Goal: Task Accomplishment & Management: Manage account settings

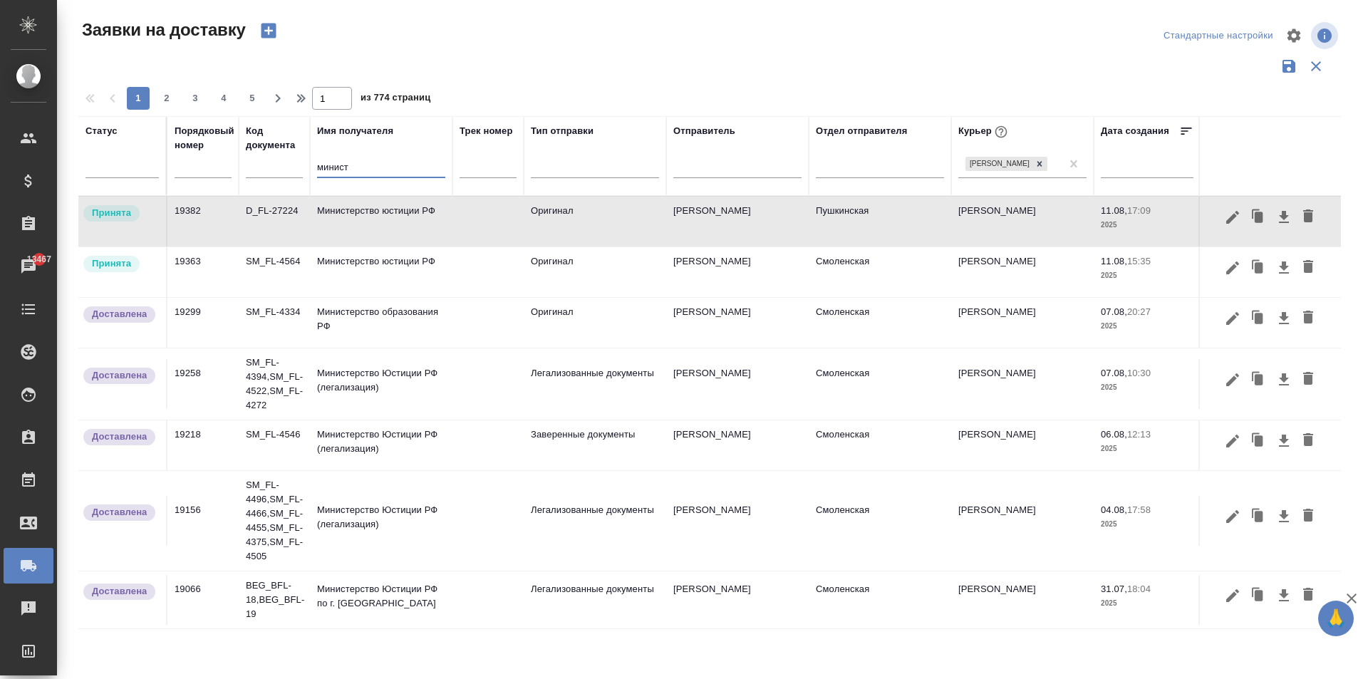
drag, startPoint x: 364, startPoint y: 165, endPoint x: 237, endPoint y: 165, distance: 126.8
click at [237, 165] on tr "Статус Порядковый номер Код документа Имя получателя минист Трек номер Тип отпр…" at bounding box center [817, 156] width 1478 height 80
type input "l"
type input "Делонги"
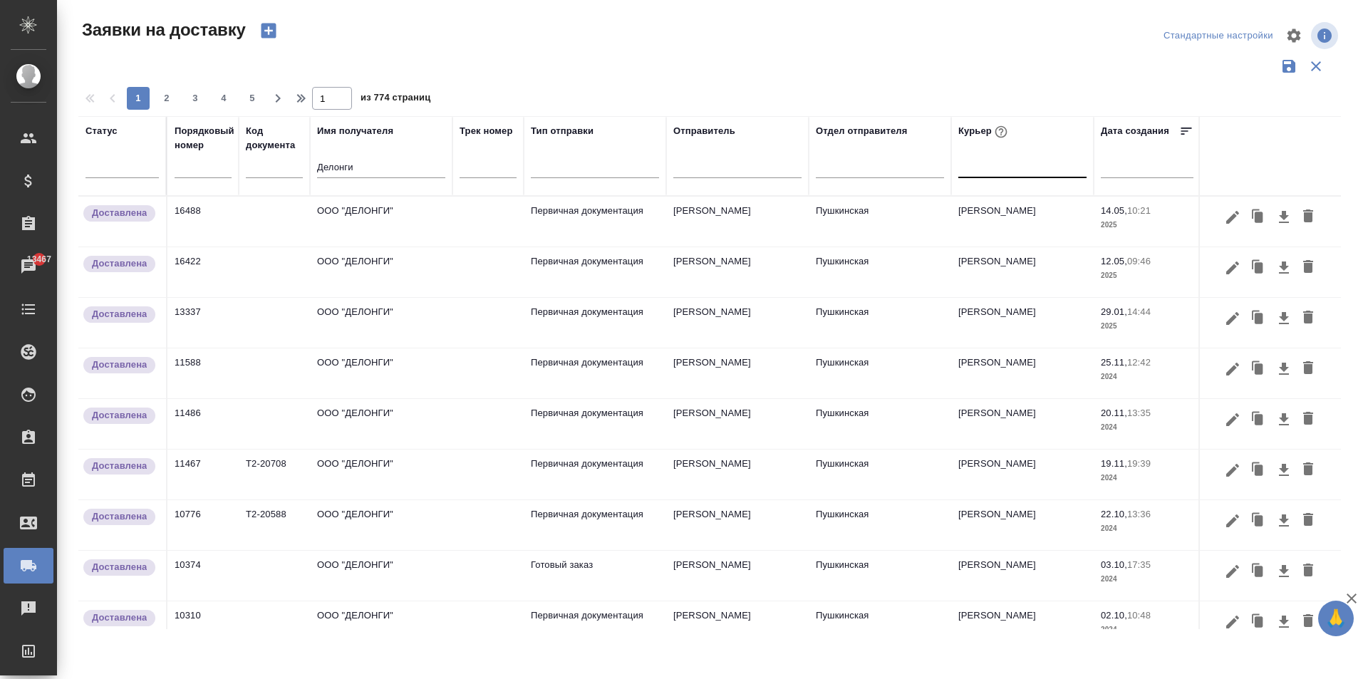
click at [405, 214] on td "ООО "ДЕЛОНГИ"" at bounding box center [381, 222] width 142 height 50
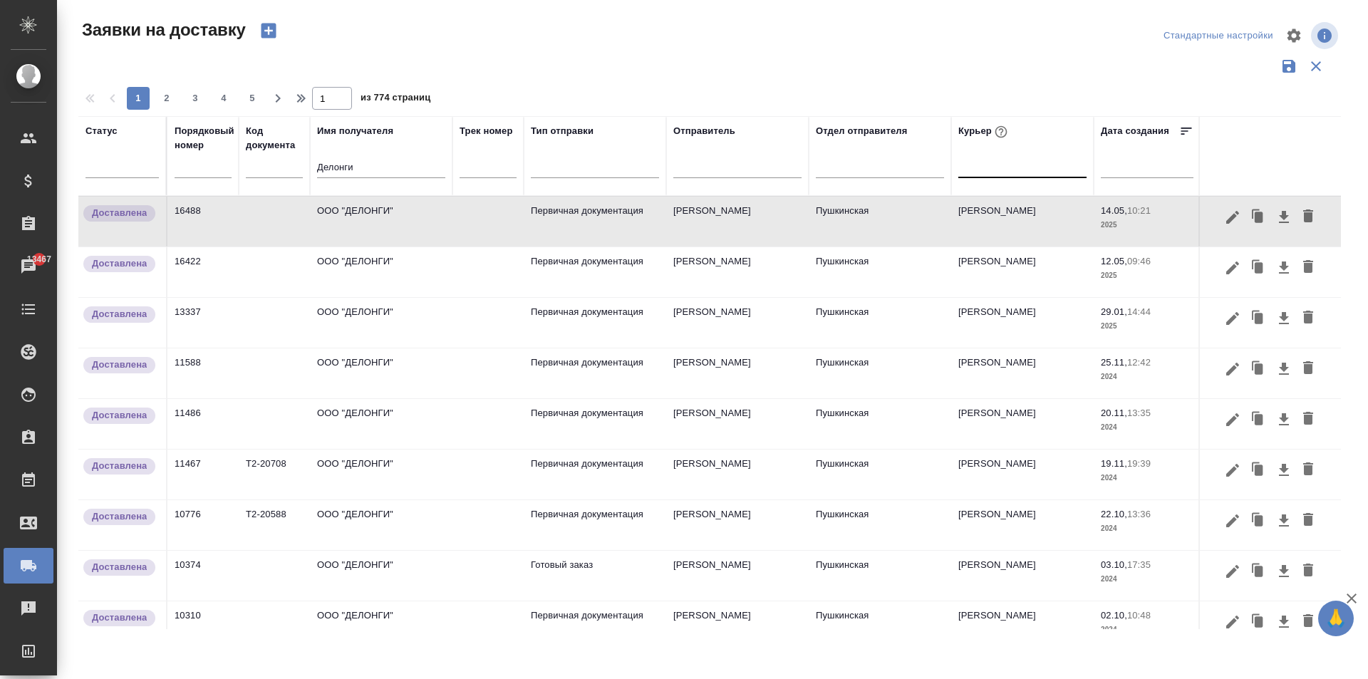
click at [405, 214] on td "ООО "ДЕЛОНГИ"" at bounding box center [381, 222] width 142 height 50
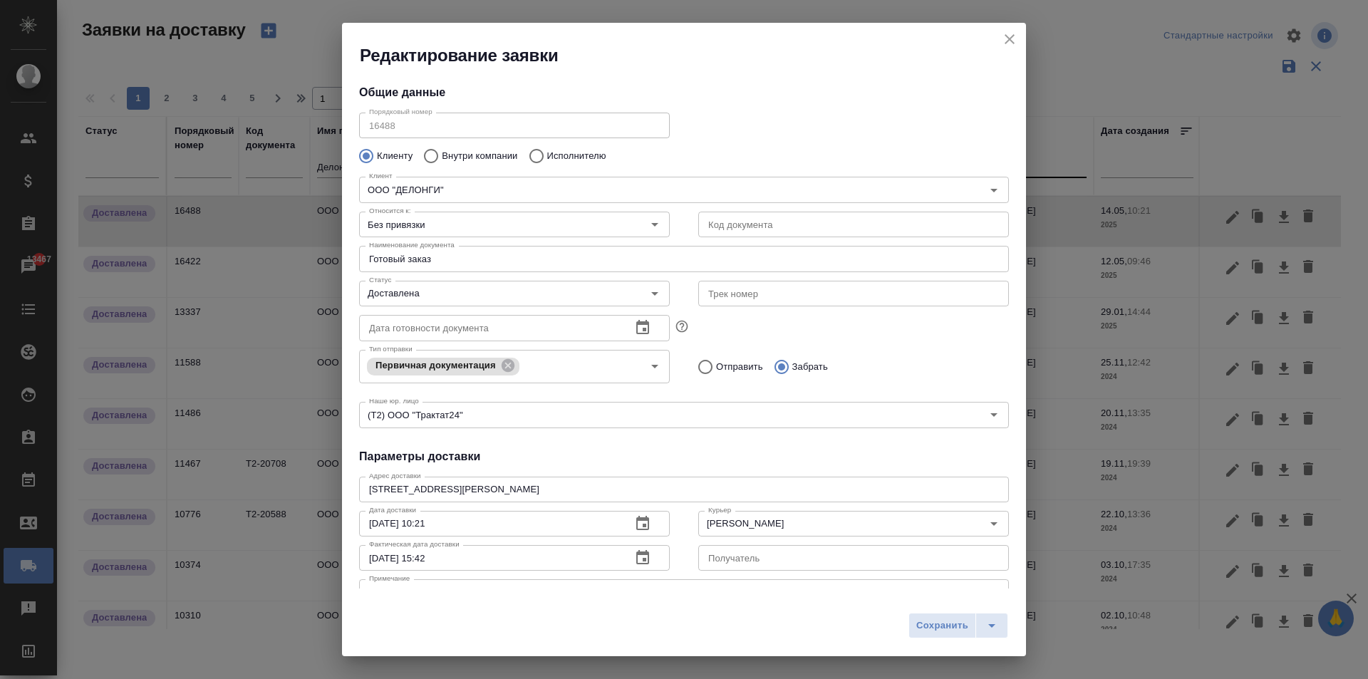
type input "[PERSON_NAME]"
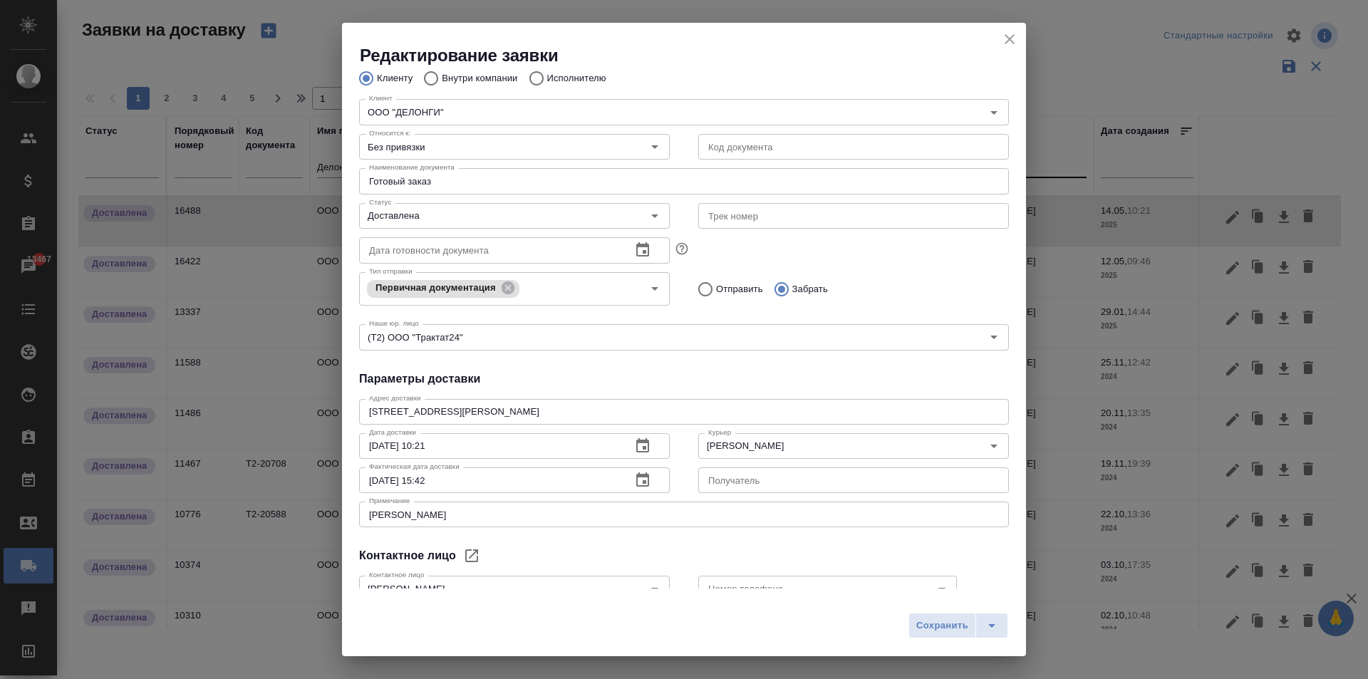
scroll to position [168, 0]
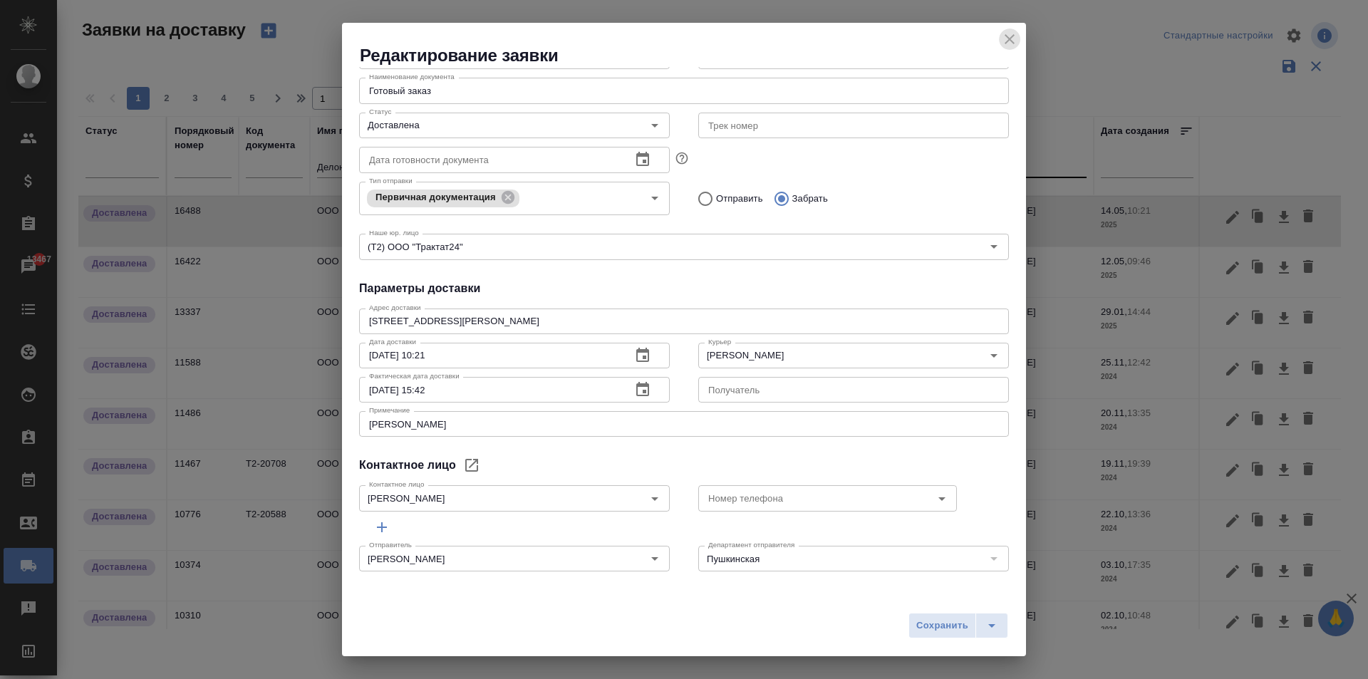
click at [1012, 34] on icon "close" at bounding box center [1009, 39] width 17 height 17
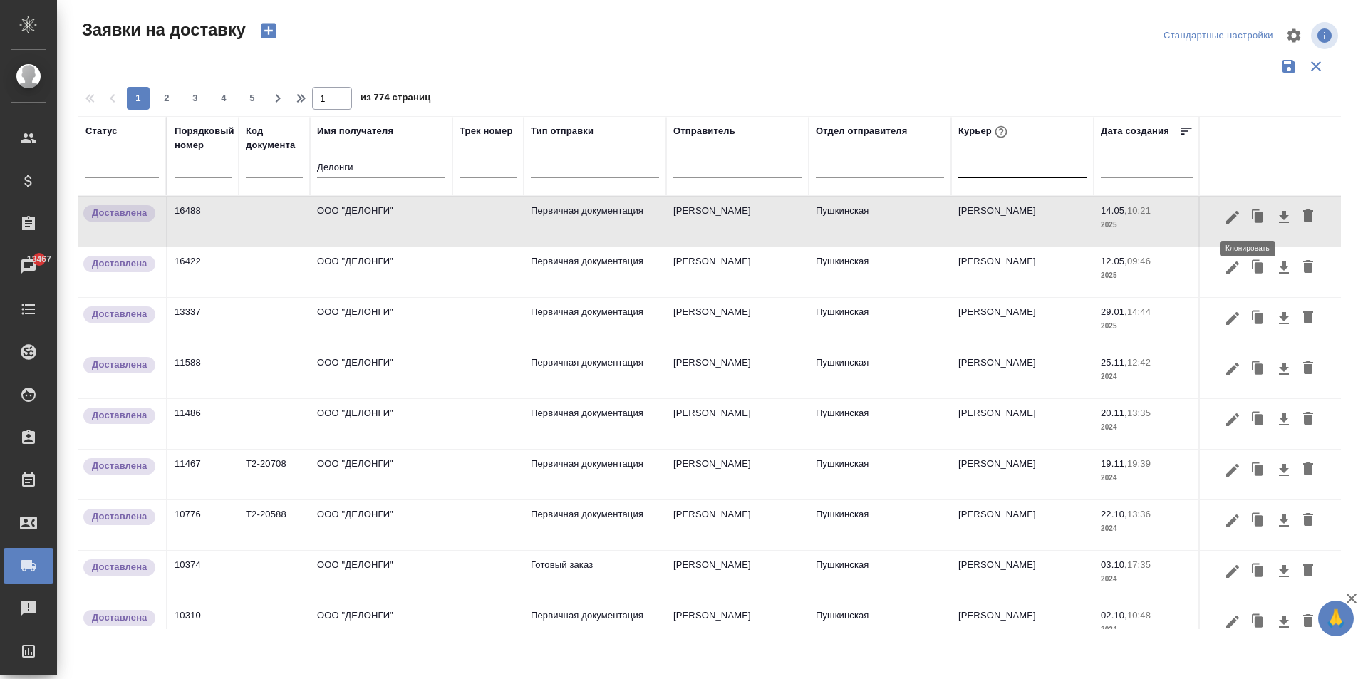
click at [1255, 217] on icon "button" at bounding box center [1259, 217] width 9 height 11
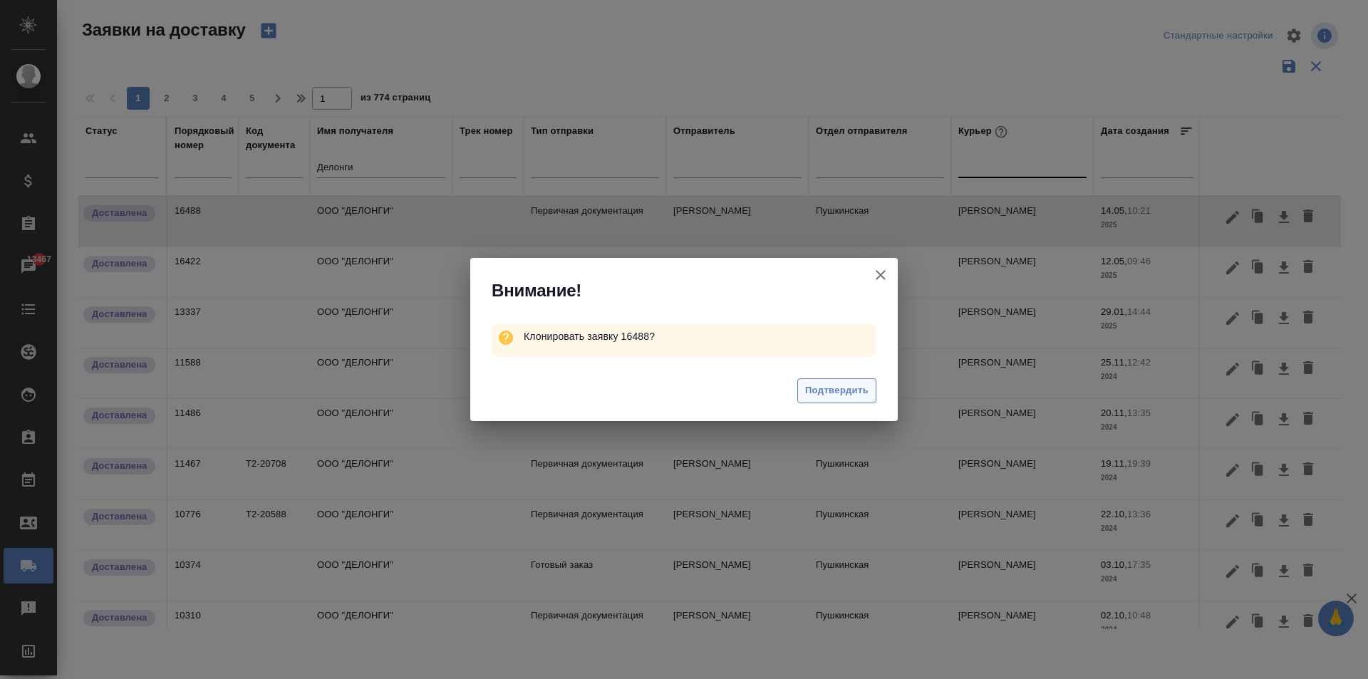
click at [854, 393] on span "Подтвердить" at bounding box center [836, 391] width 63 height 16
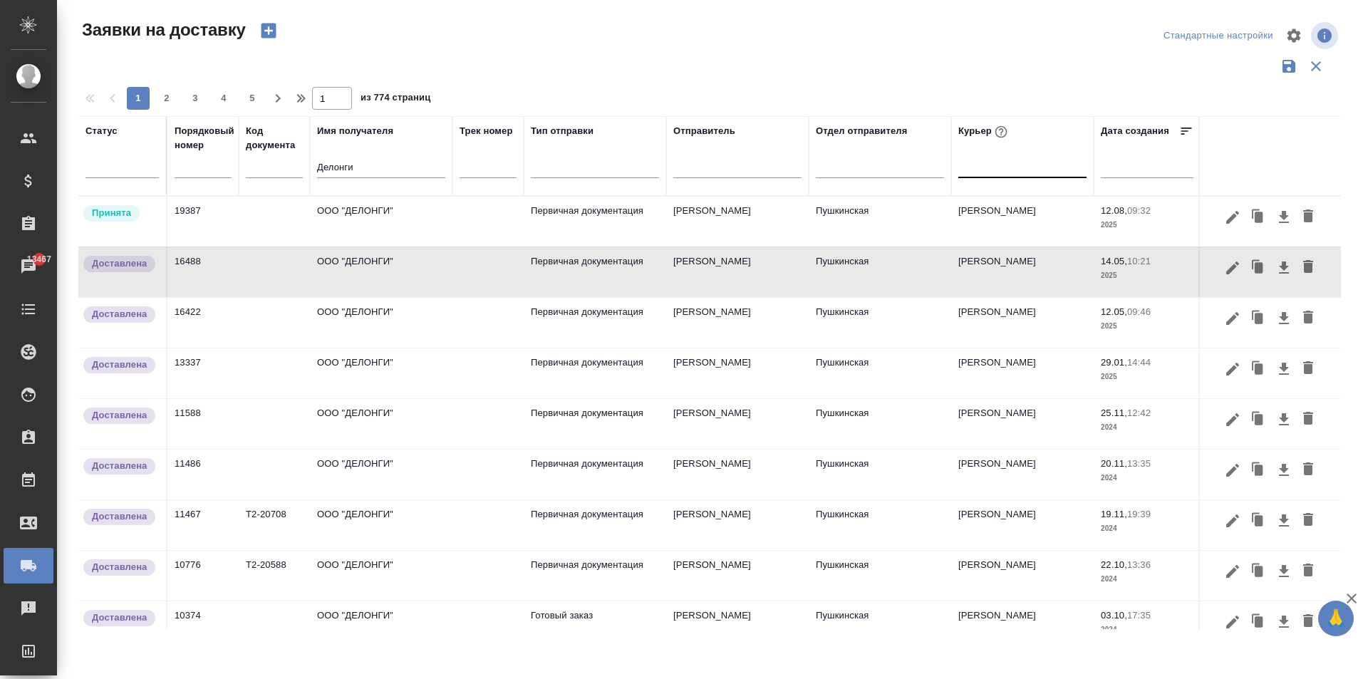
click at [389, 224] on td "ООО "ДЕЛОНГИ"" at bounding box center [381, 222] width 142 height 50
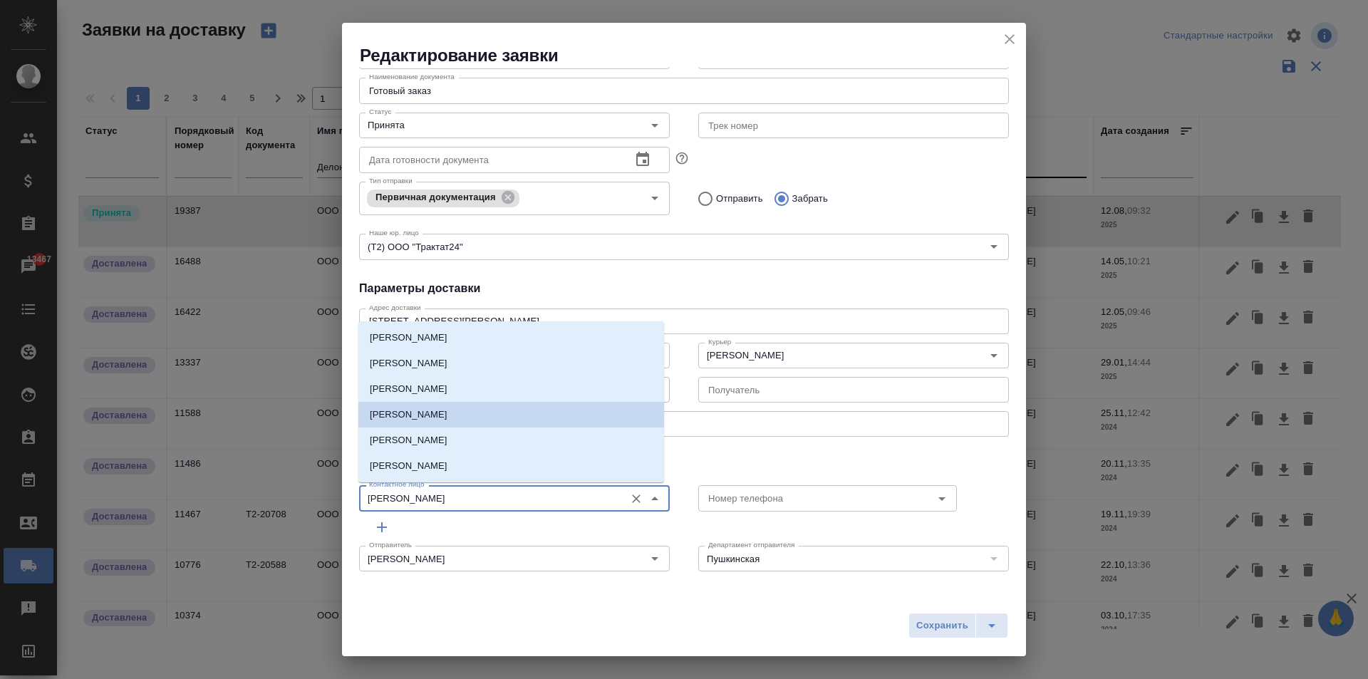
click at [431, 495] on input "[PERSON_NAME]" at bounding box center [490, 497] width 254 height 17
click at [442, 469] on li "[PERSON_NAME]" at bounding box center [511, 466] width 306 height 26
type input "[PERSON_NAME]"
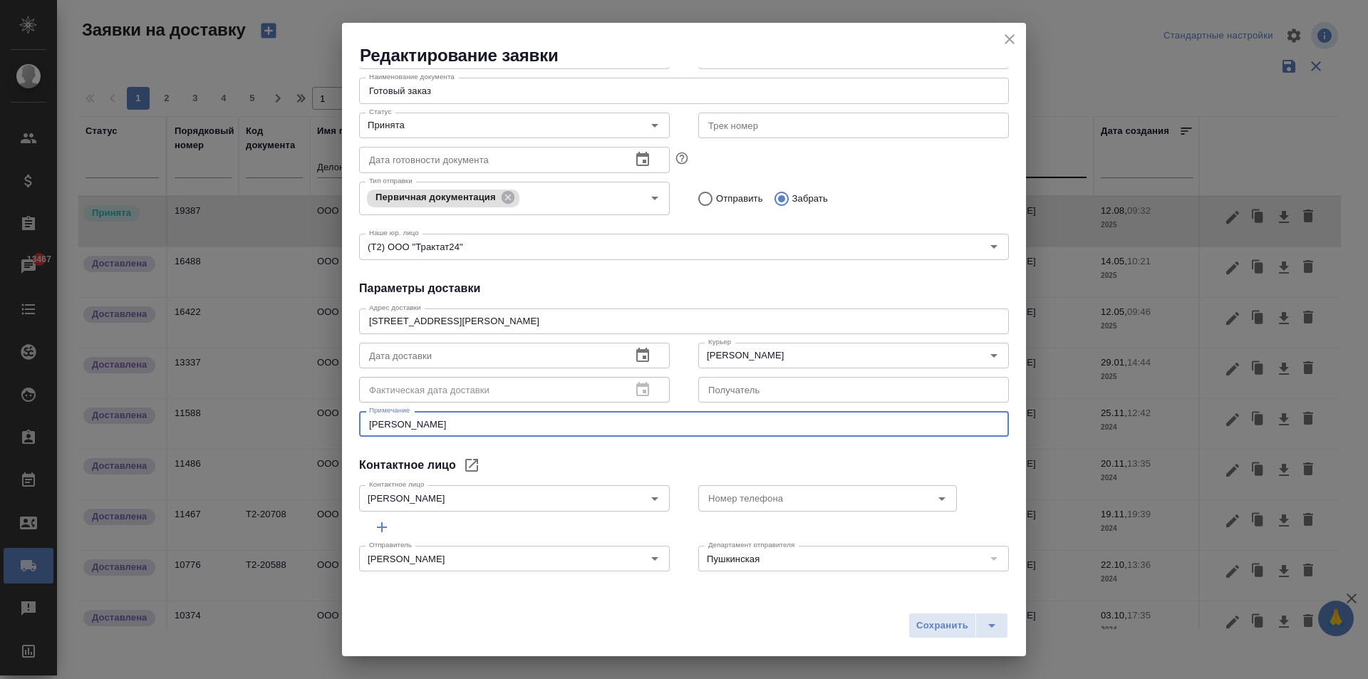
drag, startPoint x: 415, startPoint y: 423, endPoint x: 249, endPoint y: 431, distance: 166.2
click at [254, 429] on div "Редактирование заявки Общие данные Порядковый номер 19387 Порядковый номер Клие…" at bounding box center [684, 339] width 1368 height 679
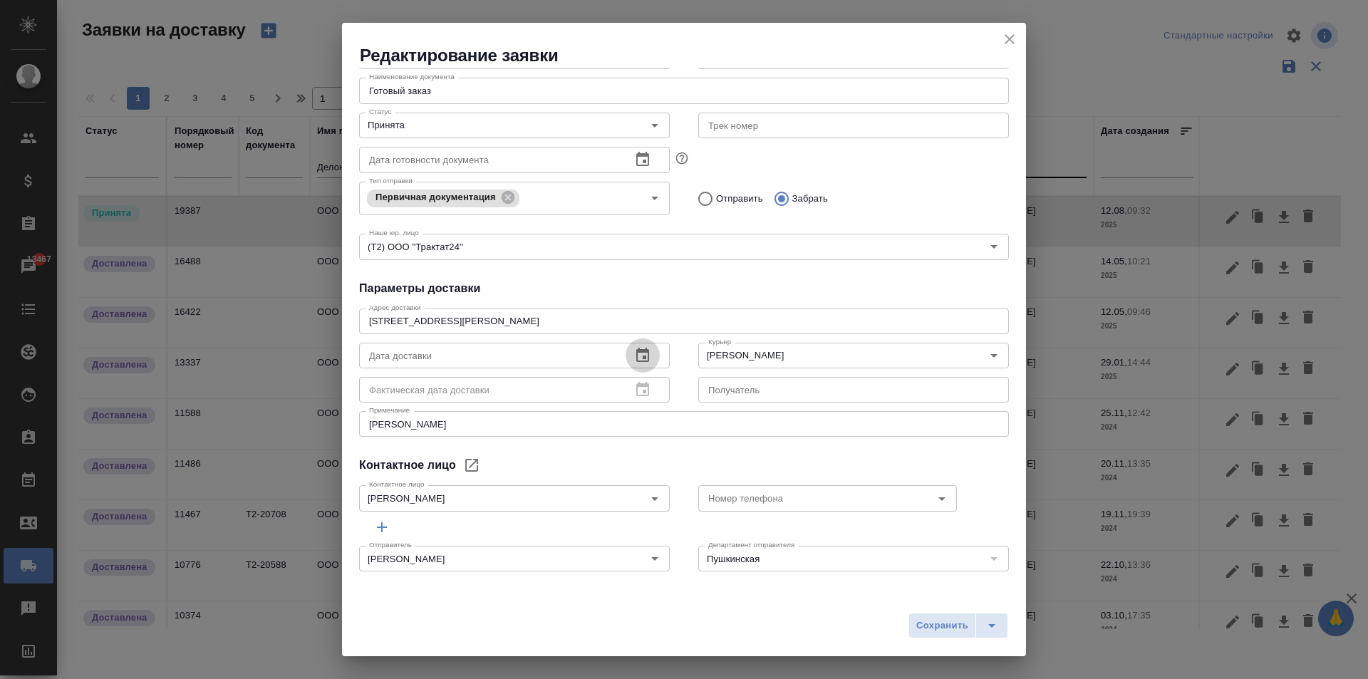
click at [641, 360] on icon "button" at bounding box center [642, 355] width 17 height 17
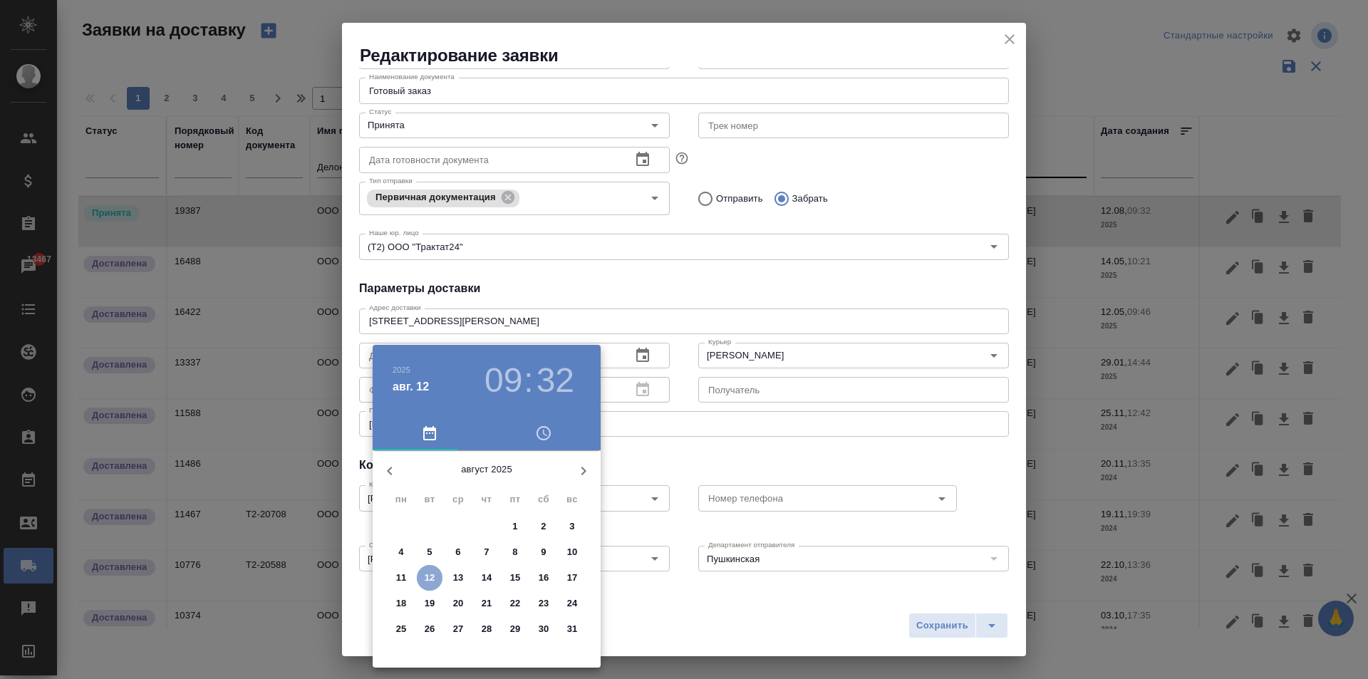
click at [427, 582] on p "12" at bounding box center [430, 578] width 11 height 14
type input "[DATE] 09:32"
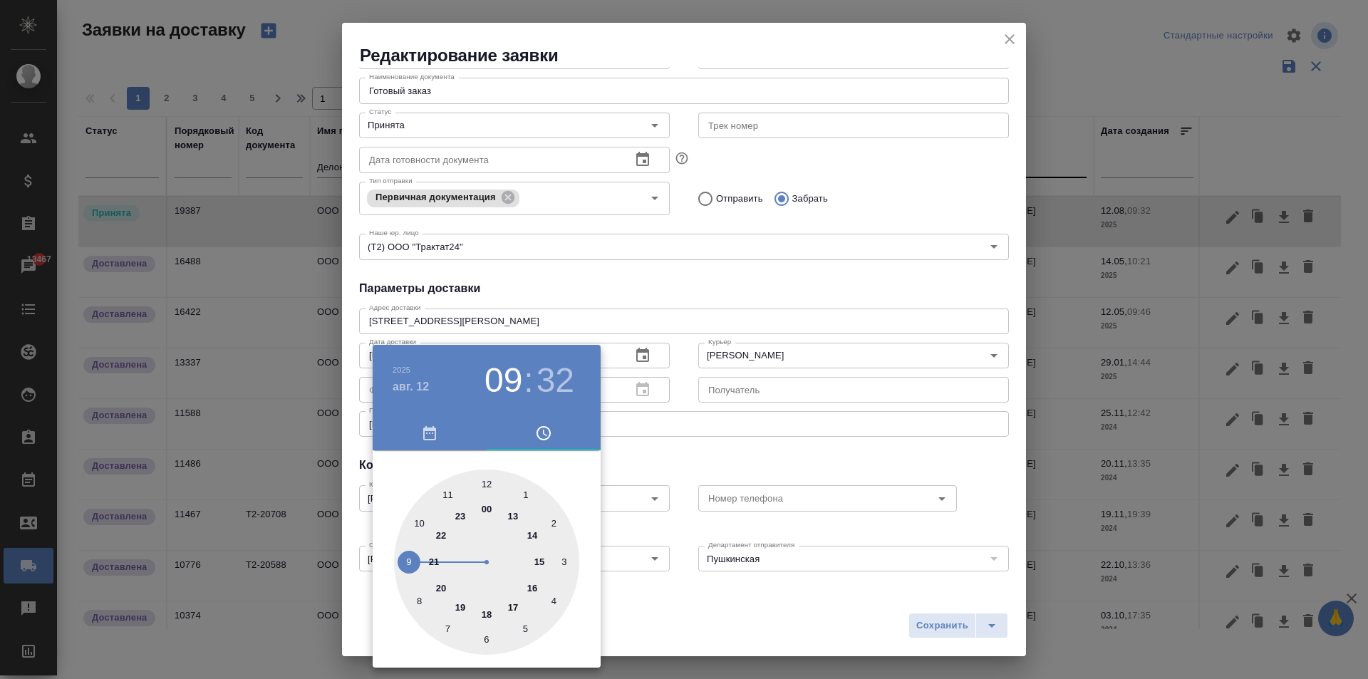
click at [832, 437] on div at bounding box center [684, 339] width 1368 height 679
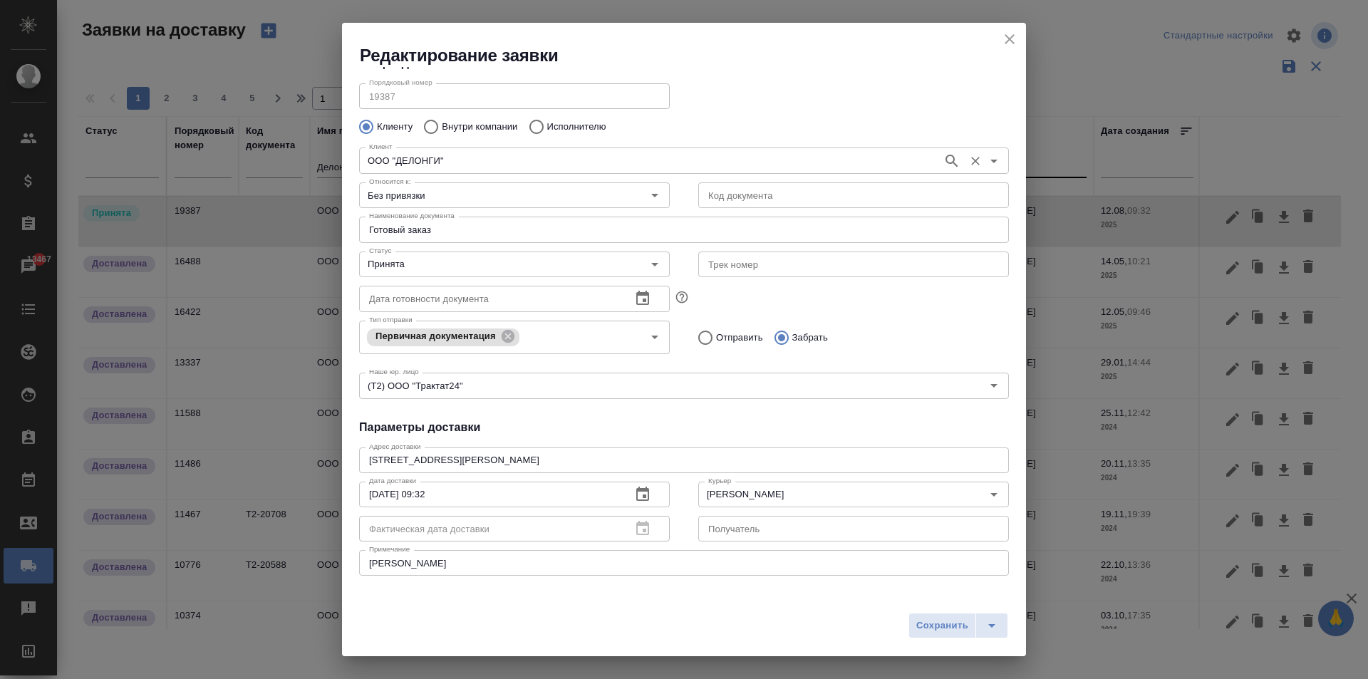
scroll to position [0, 0]
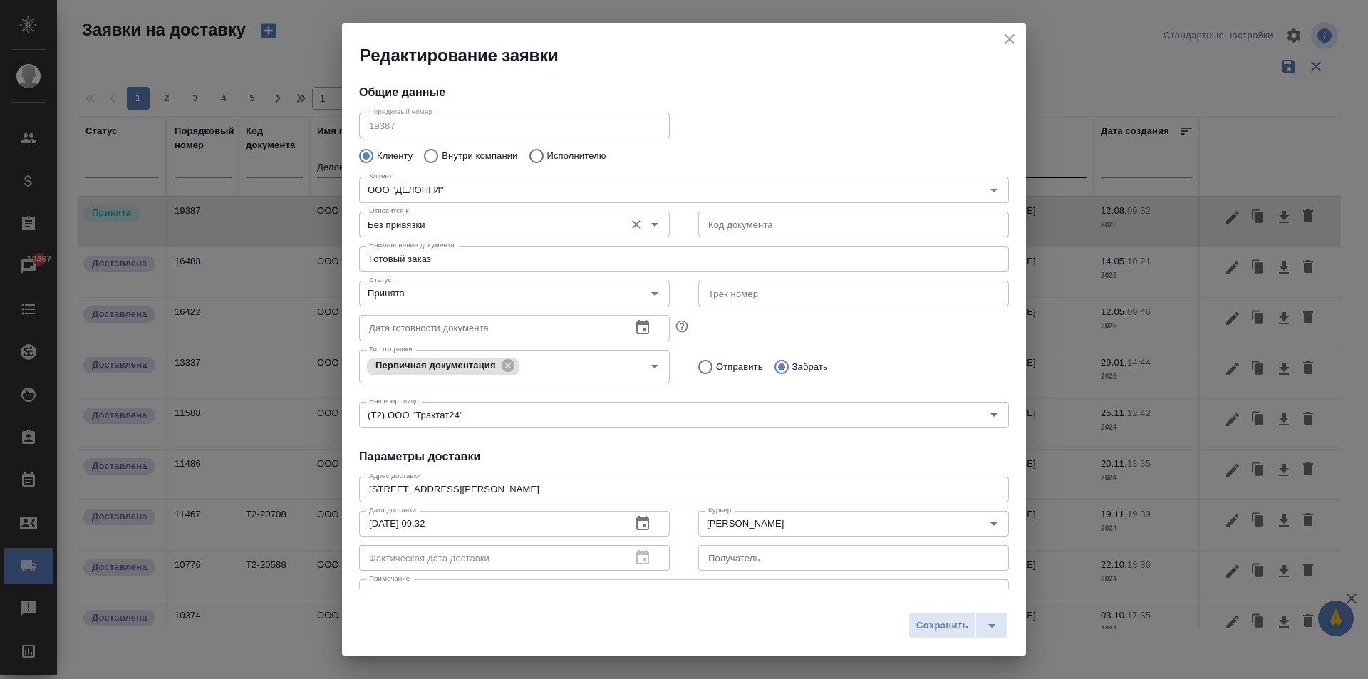
click at [413, 227] on input "Без привязки" at bounding box center [490, 224] width 254 height 17
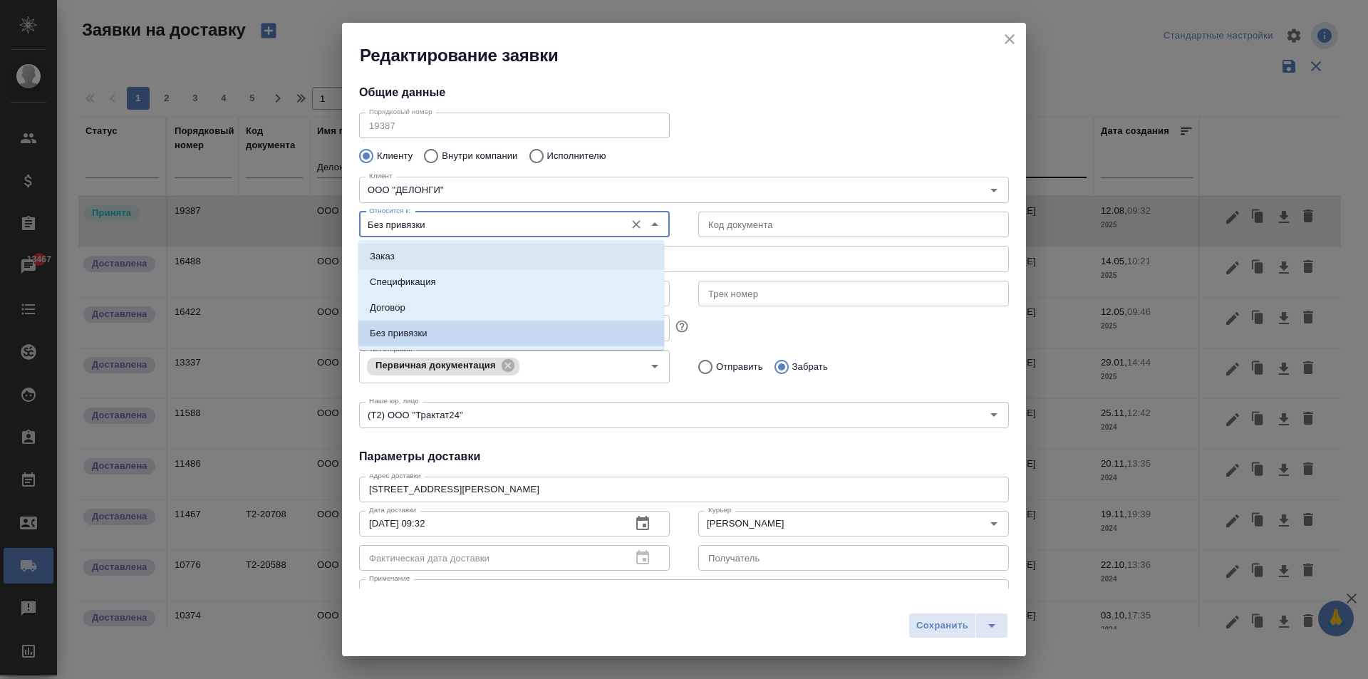
click at [397, 255] on li "Заказ" at bounding box center [511, 257] width 306 height 26
type input "Заказ"
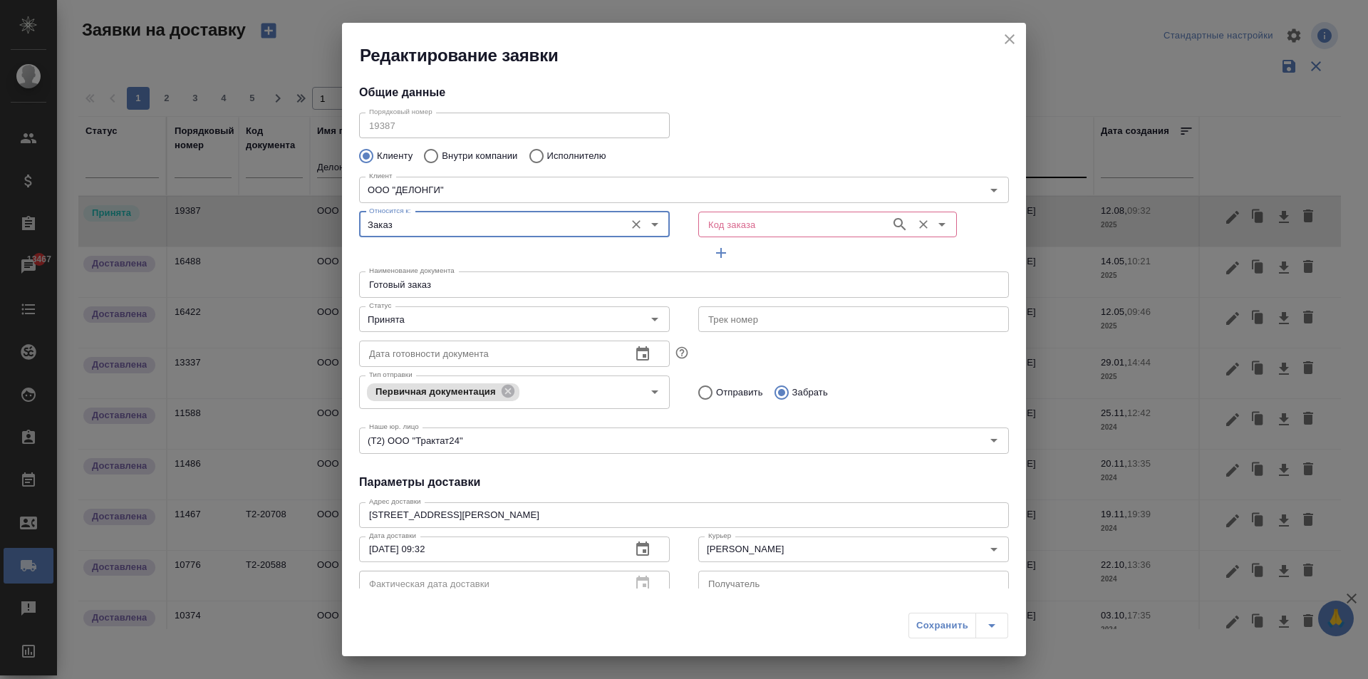
click at [748, 221] on input "Код заказа" at bounding box center [792, 224] width 181 height 17
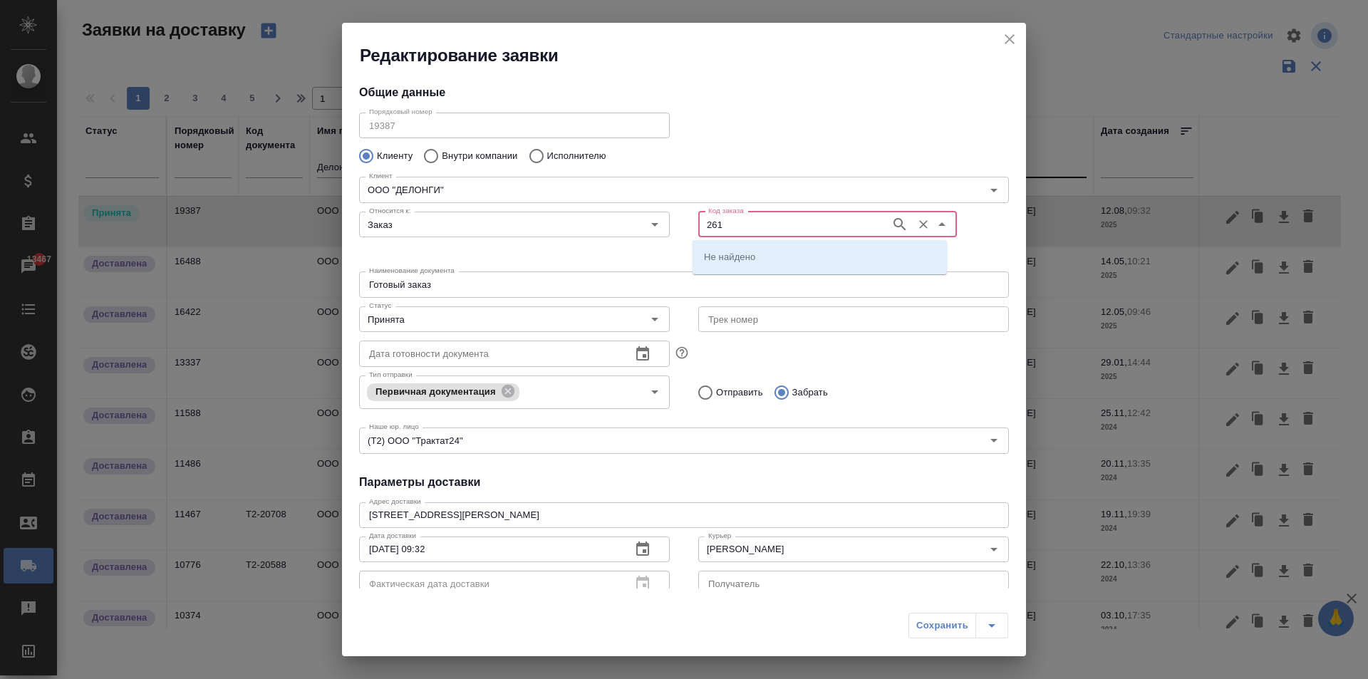
type input "261"
click at [802, 257] on li "D_DL-261" at bounding box center [820, 257] width 254 height 26
type input "D_DL-261"
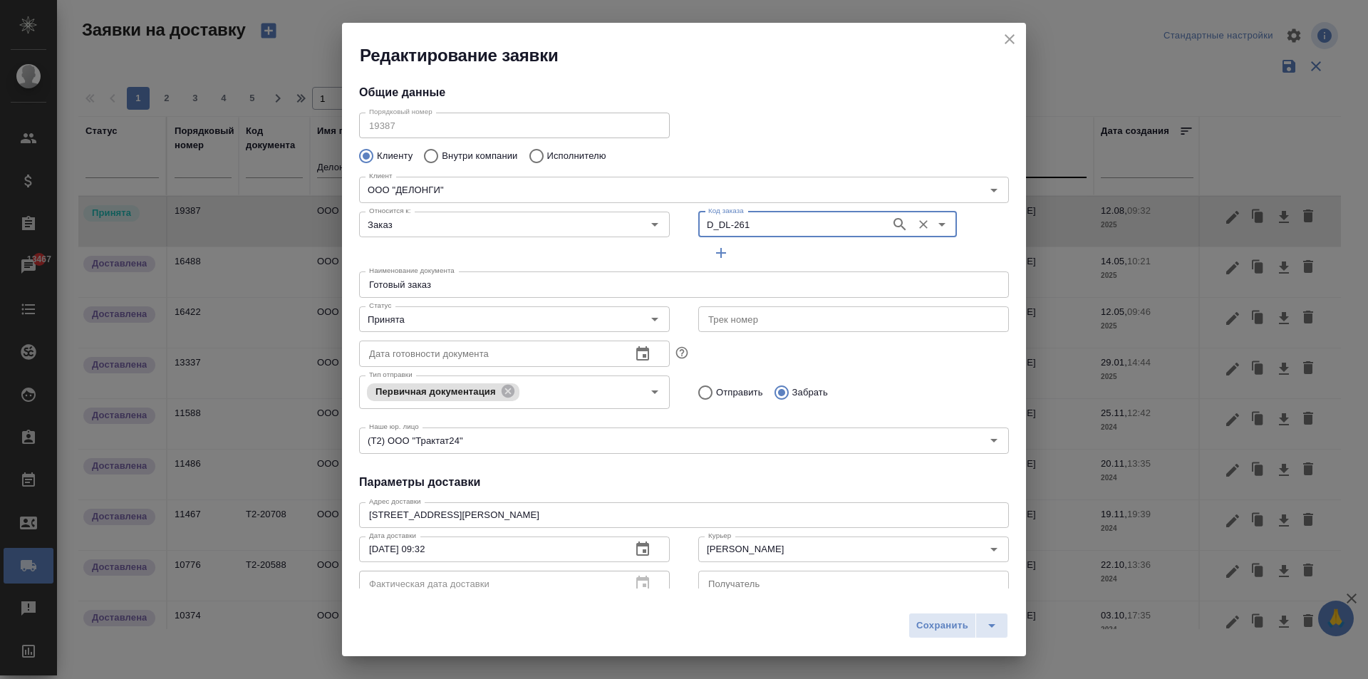
type input "[PERSON_NAME]"
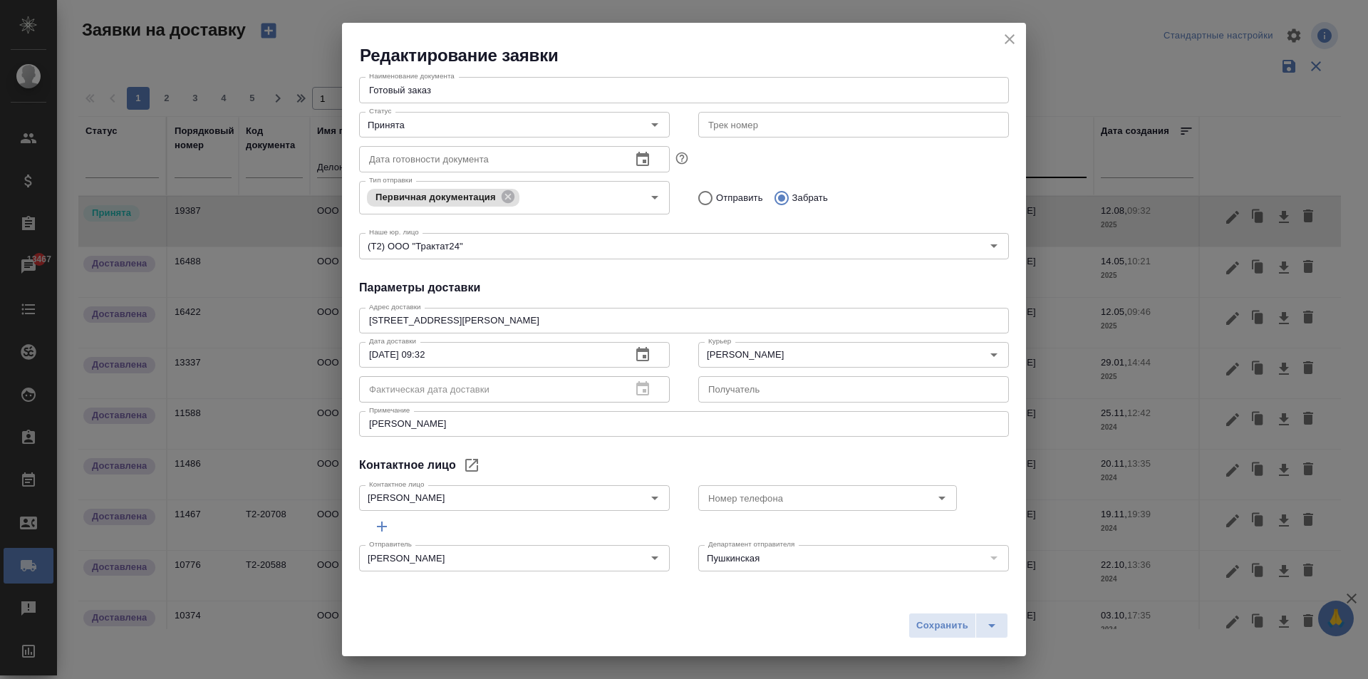
click at [460, 421] on textarea "[PERSON_NAME]" at bounding box center [684, 423] width 630 height 11
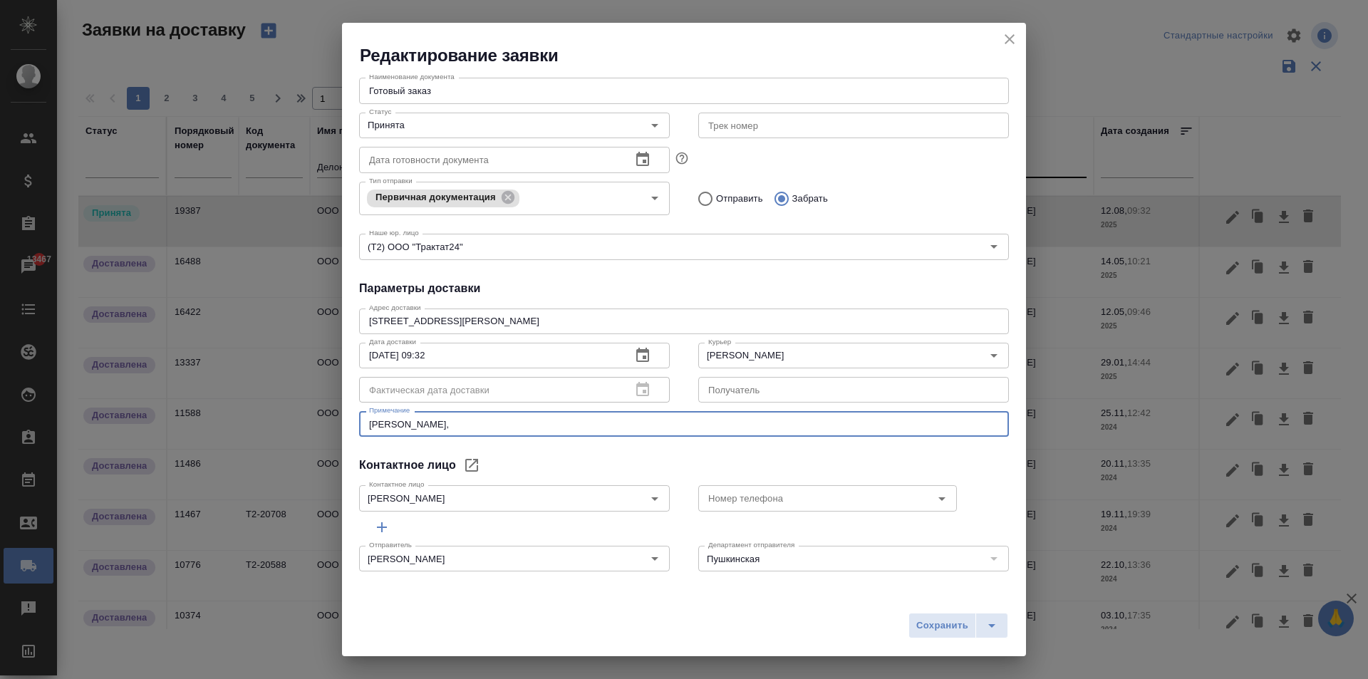
paste textarea "[PHONE_NUMBER]"
type textarea "[PERSON_NAME], [PHONE_NUMBER]"
click at [920, 628] on span "Сохранить" at bounding box center [942, 626] width 52 height 16
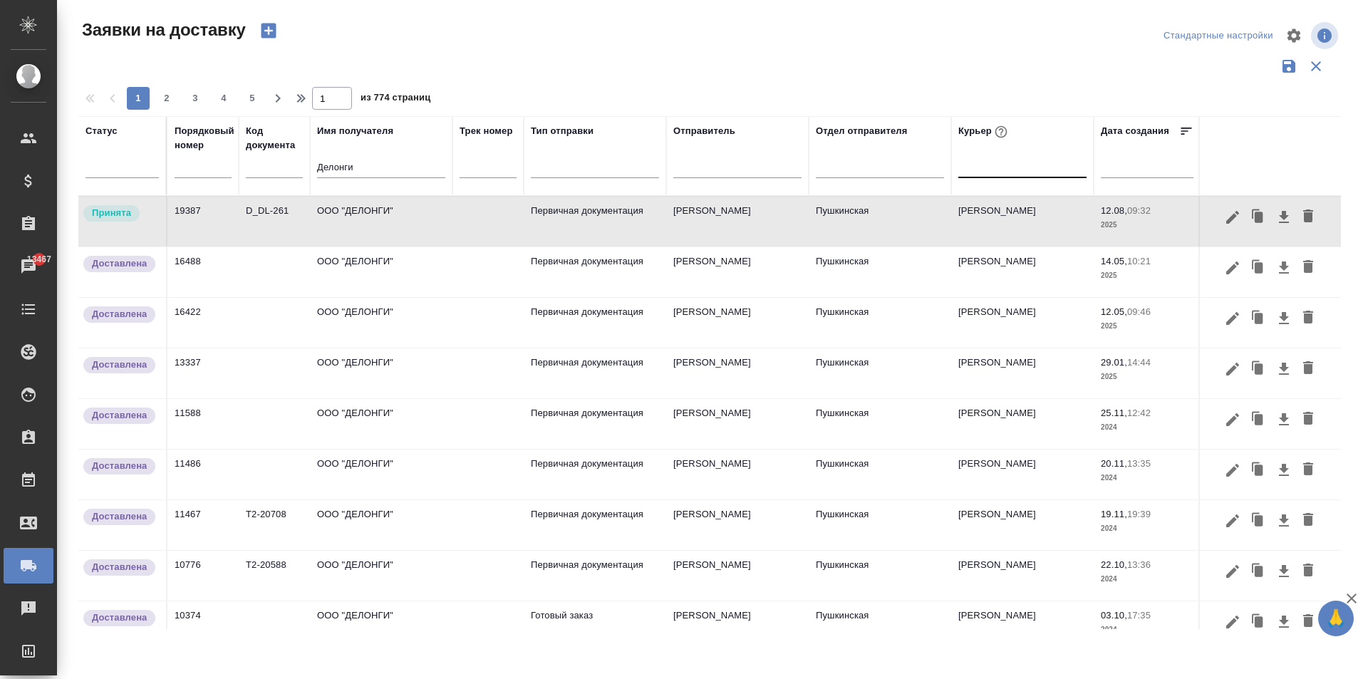
click at [615, 220] on td "Первичная документация" at bounding box center [595, 222] width 142 height 50
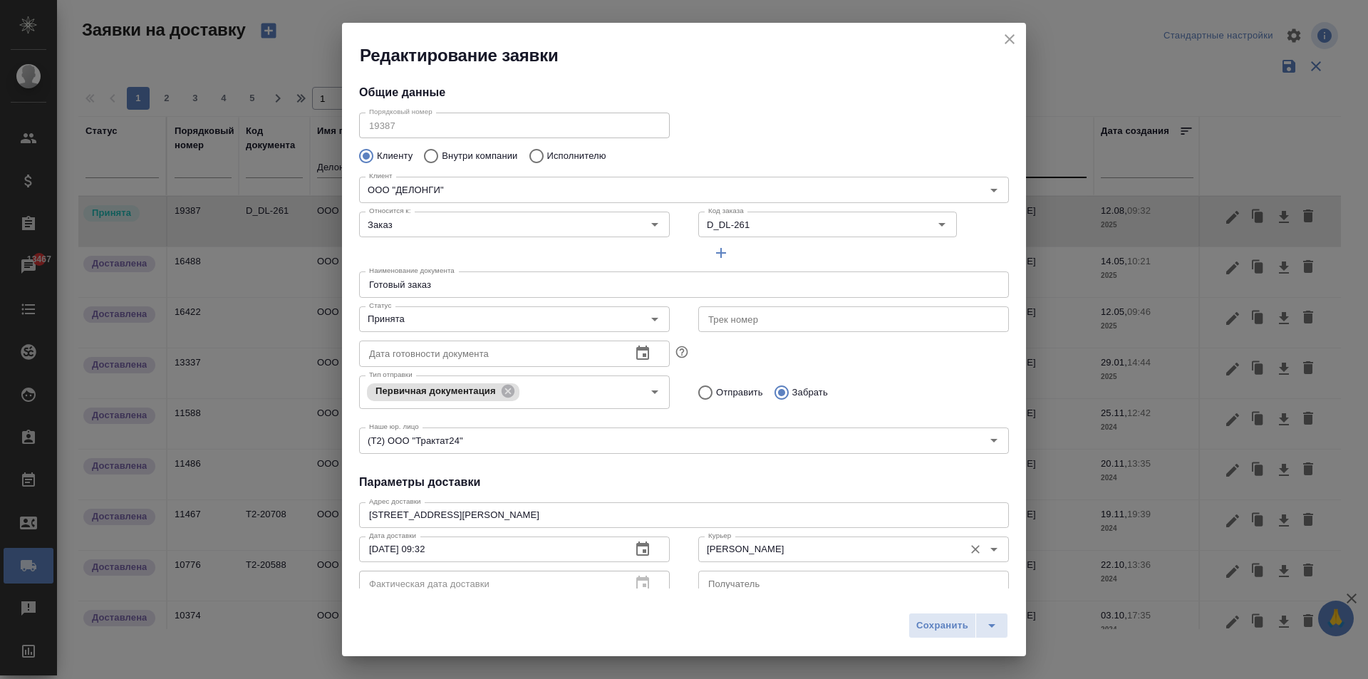
click at [772, 546] on input "[PERSON_NAME]" at bounding box center [829, 549] width 254 height 17
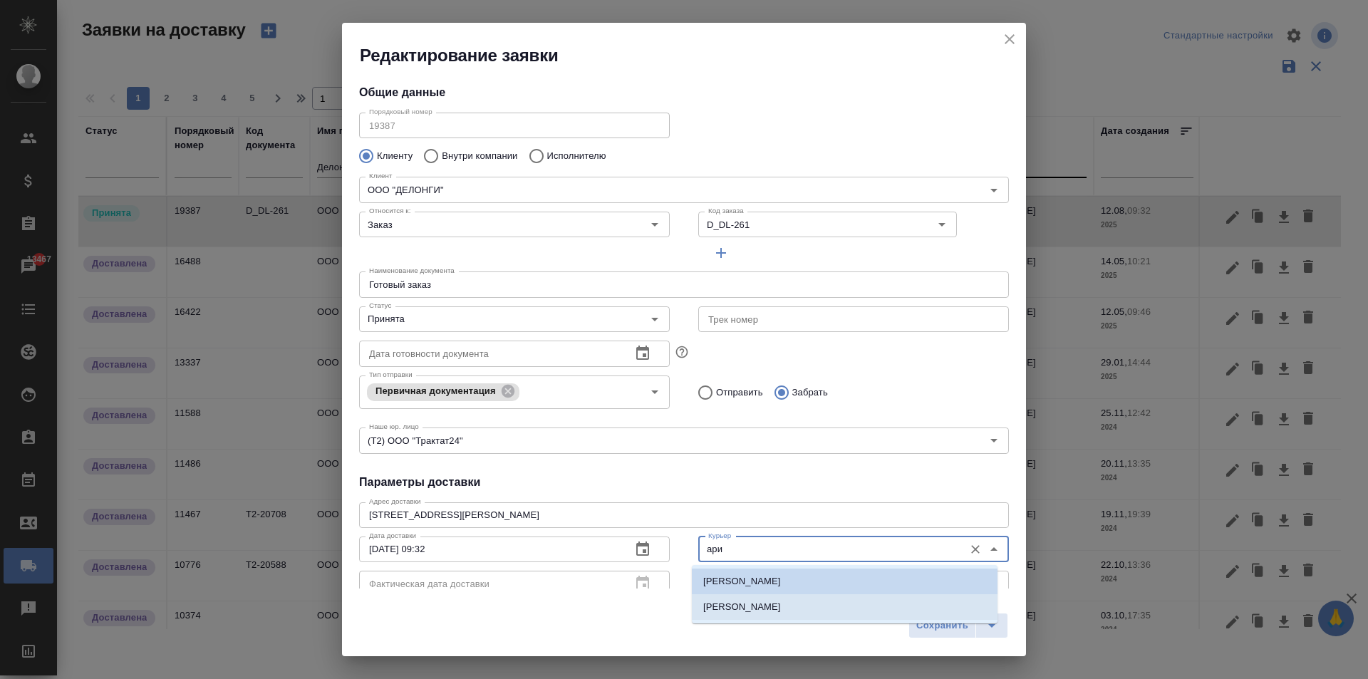
click at [813, 611] on li "[PERSON_NAME]" at bounding box center [845, 607] width 306 height 26
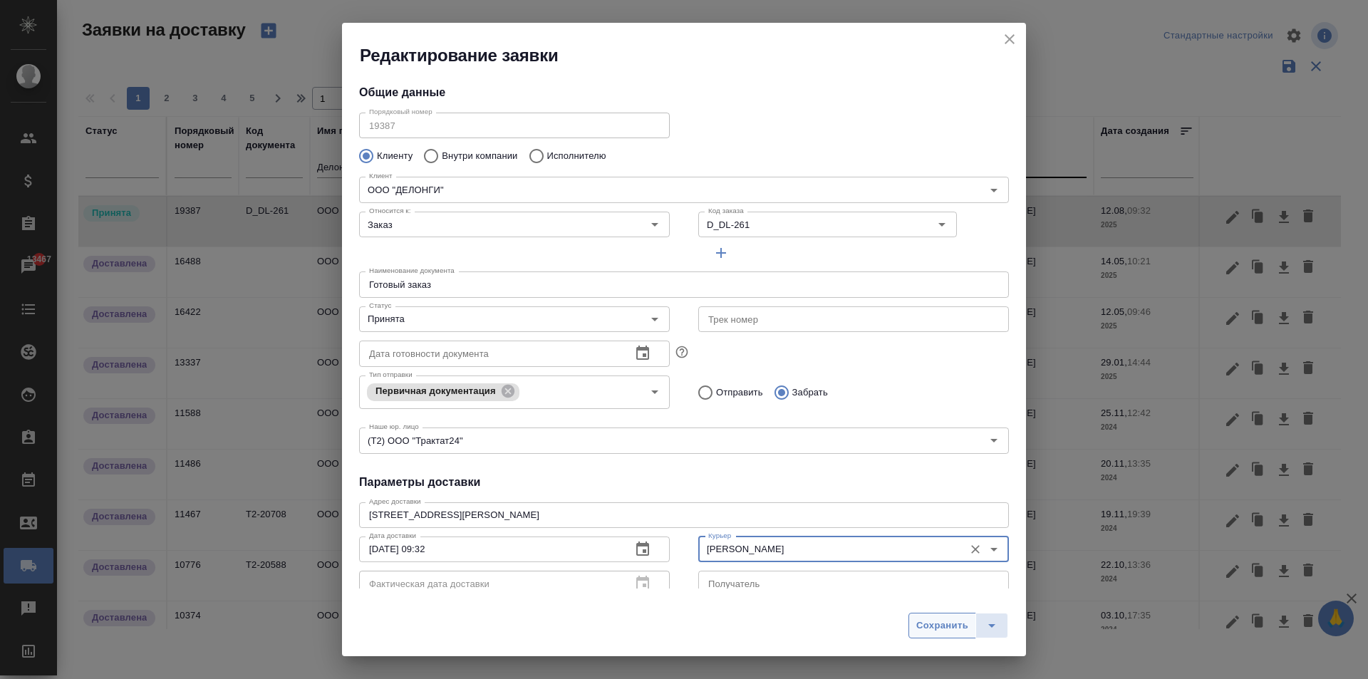
type input "[PERSON_NAME]"
click at [948, 628] on span "Сохранить" at bounding box center [942, 626] width 52 height 16
